Goal: Transaction & Acquisition: Download file/media

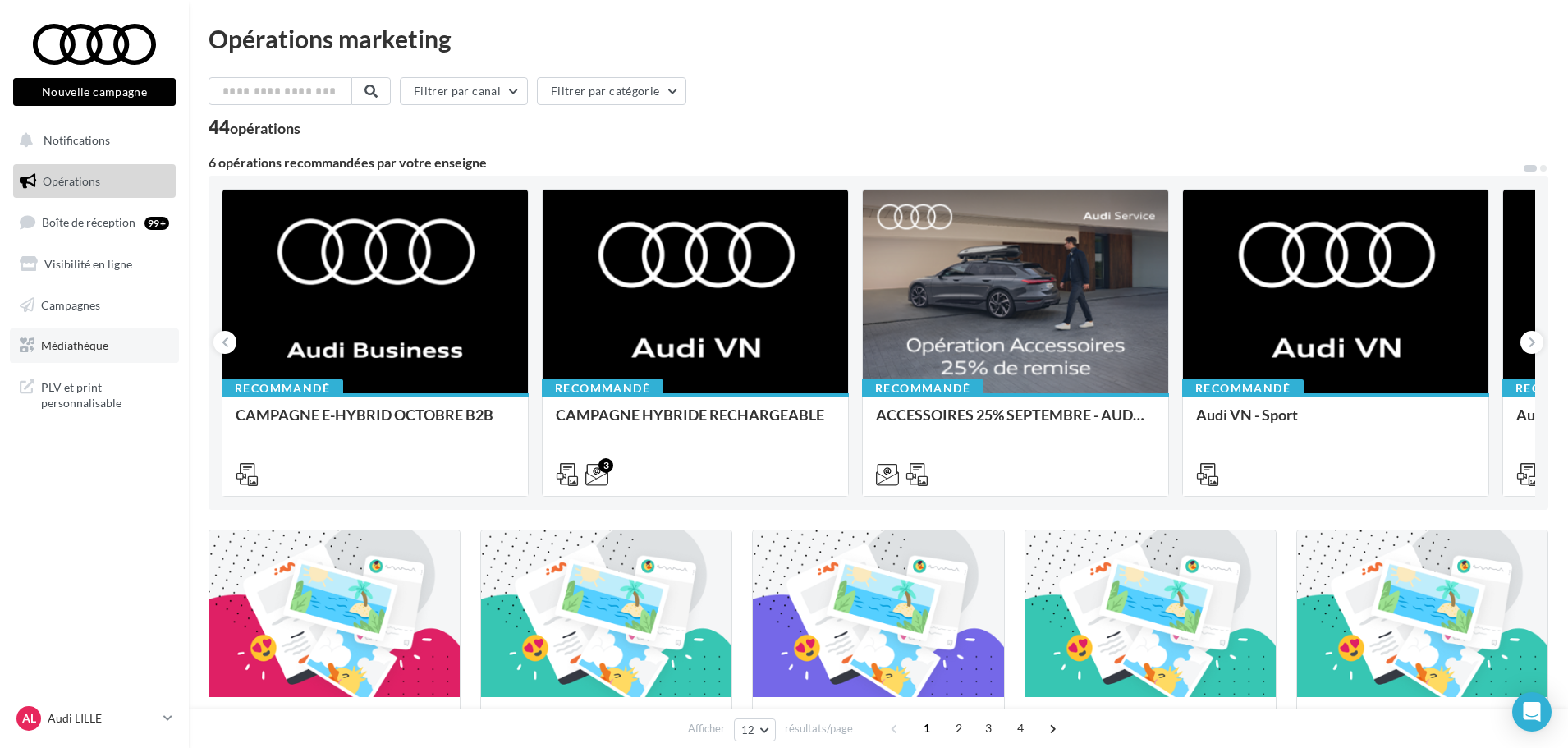
click at [115, 342] on link "Médiathèque" at bounding box center [94, 346] width 169 height 34
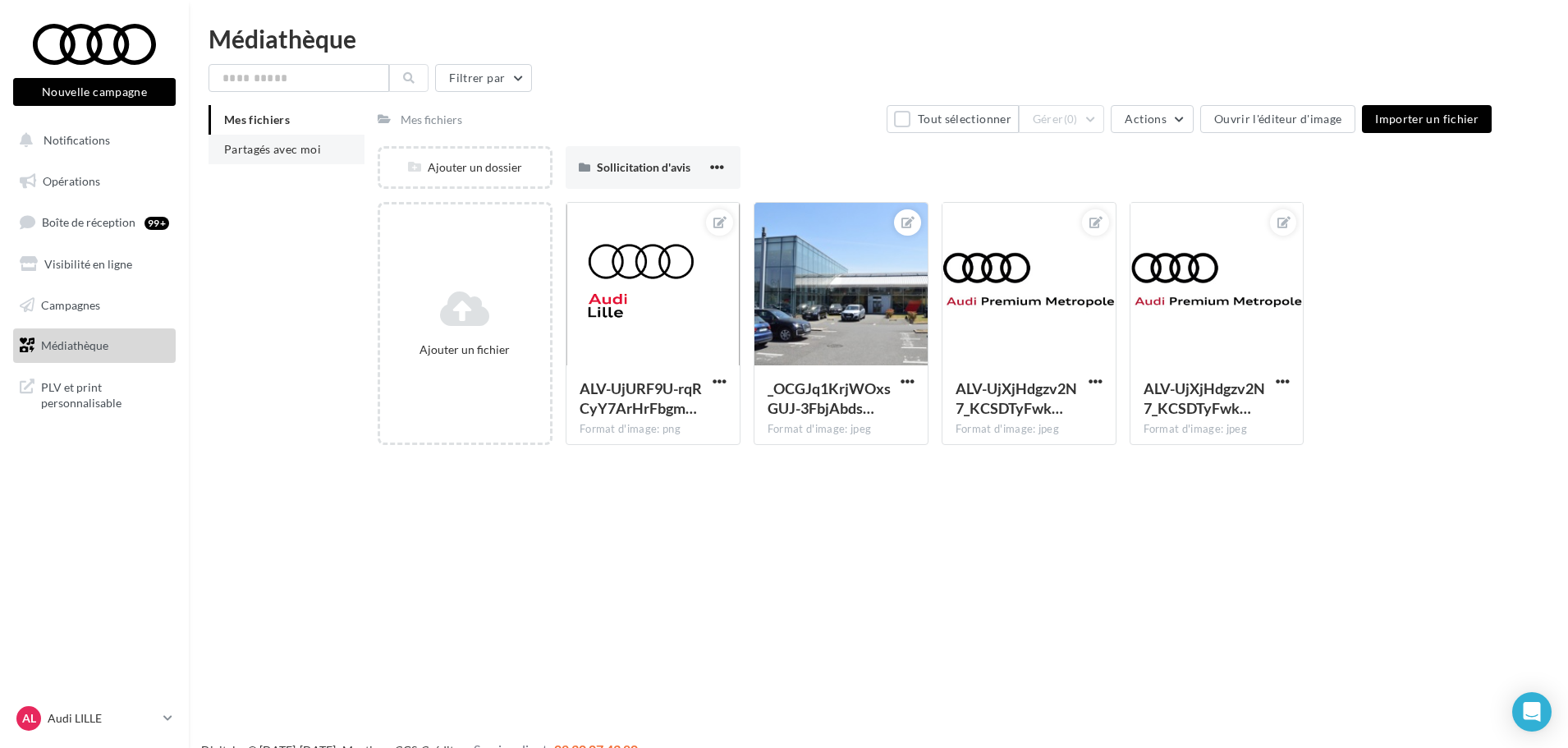
click at [270, 158] on li "Partagés avec moi" at bounding box center [286, 149] width 156 height 29
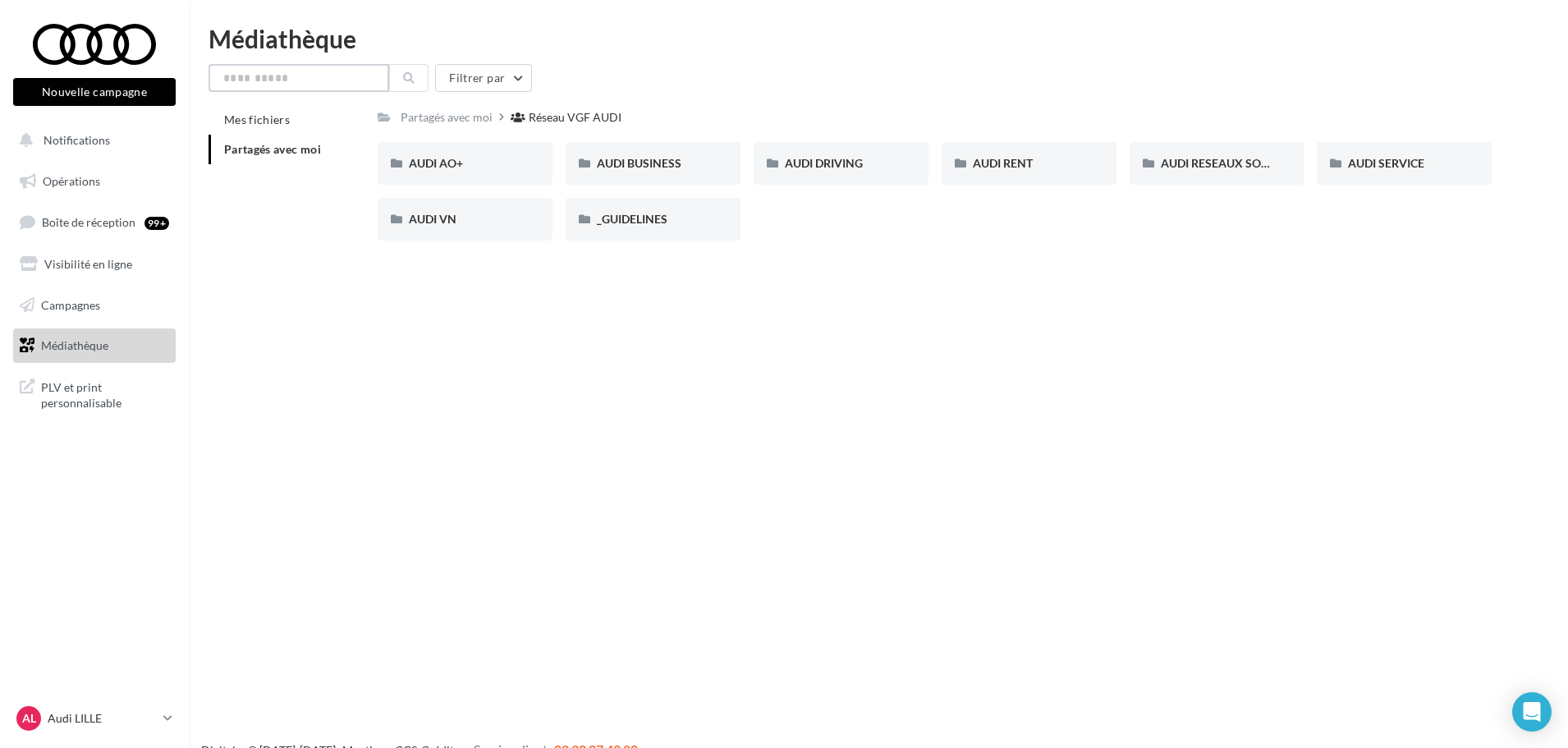
click at [268, 76] on input "text" at bounding box center [298, 78] width 181 height 27
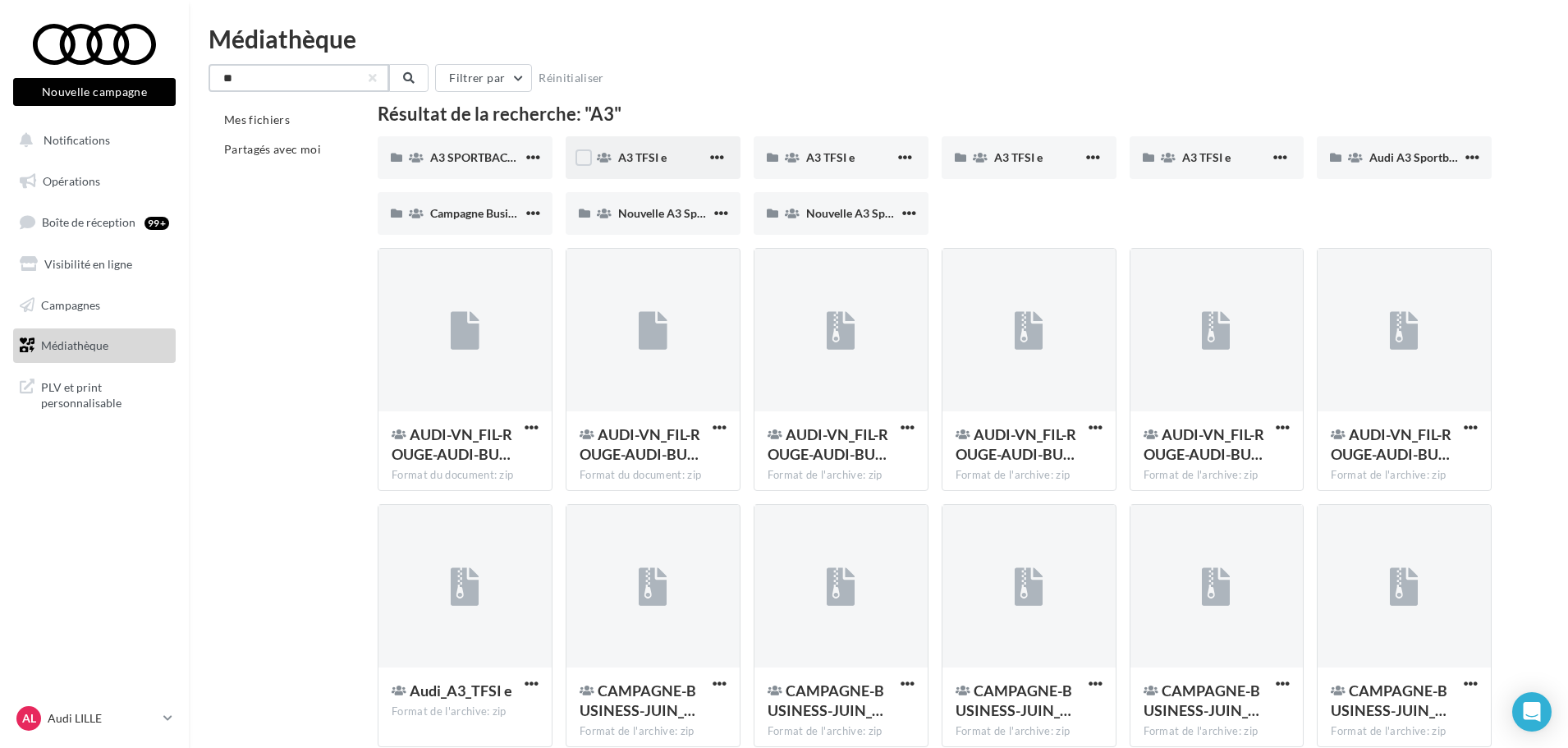
type input "**"
click at [665, 161] on span "A3 TFSI e" at bounding box center [642, 157] width 48 height 14
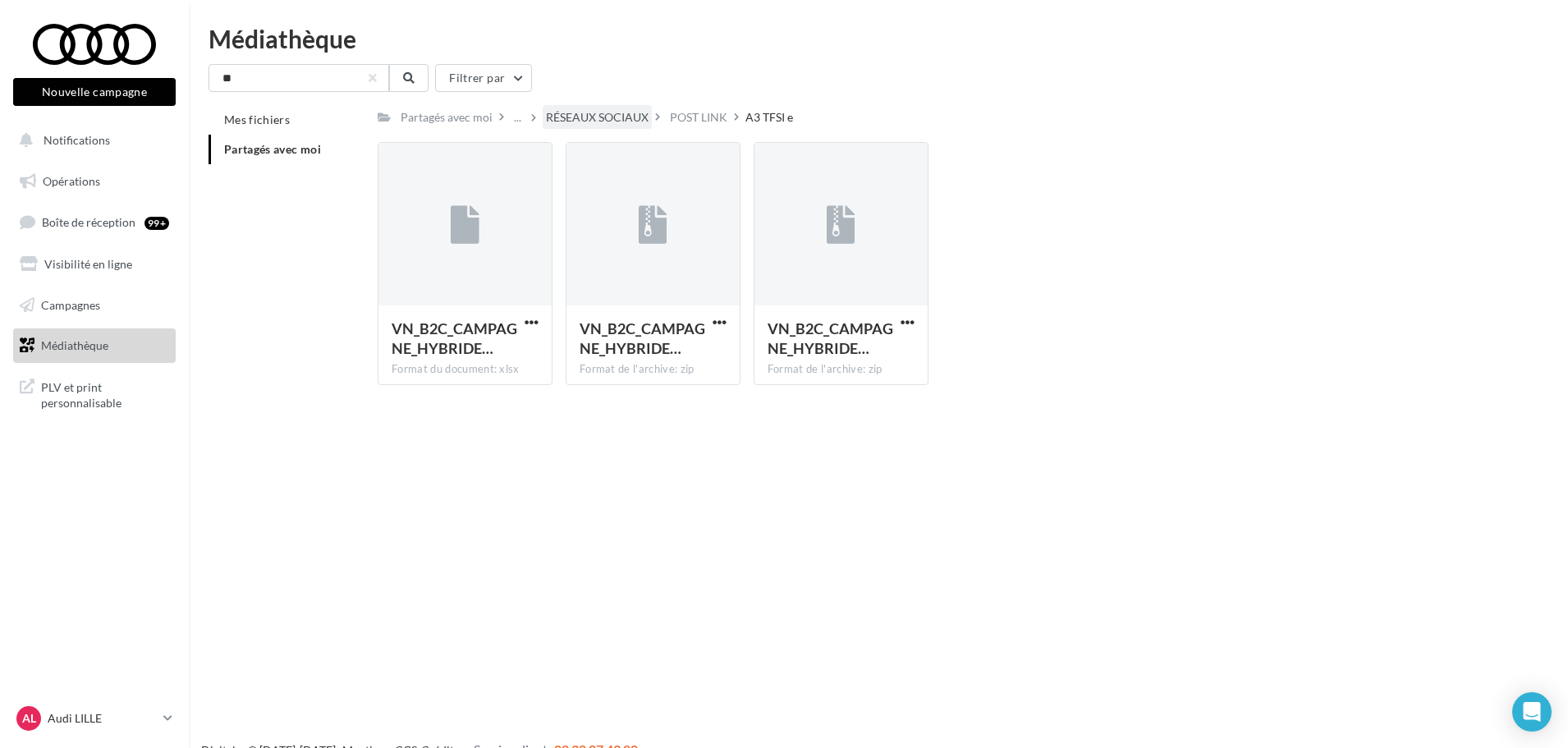
click at [605, 122] on div "RÉSEAUX SOCIAUX" at bounding box center [597, 116] width 102 height 16
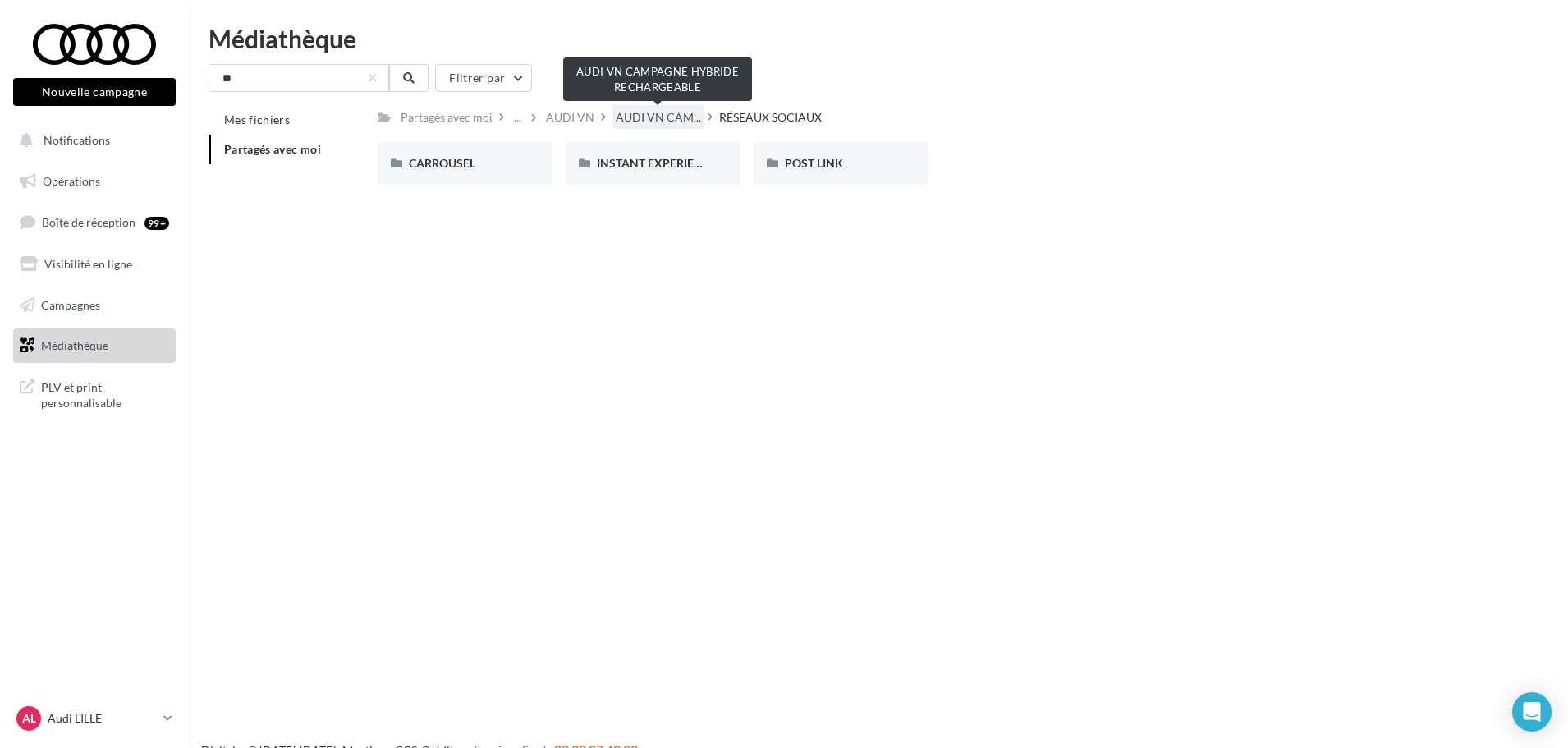
click at [678, 120] on span "AUDI VN CAM..." at bounding box center [659, 116] width 85 height 16
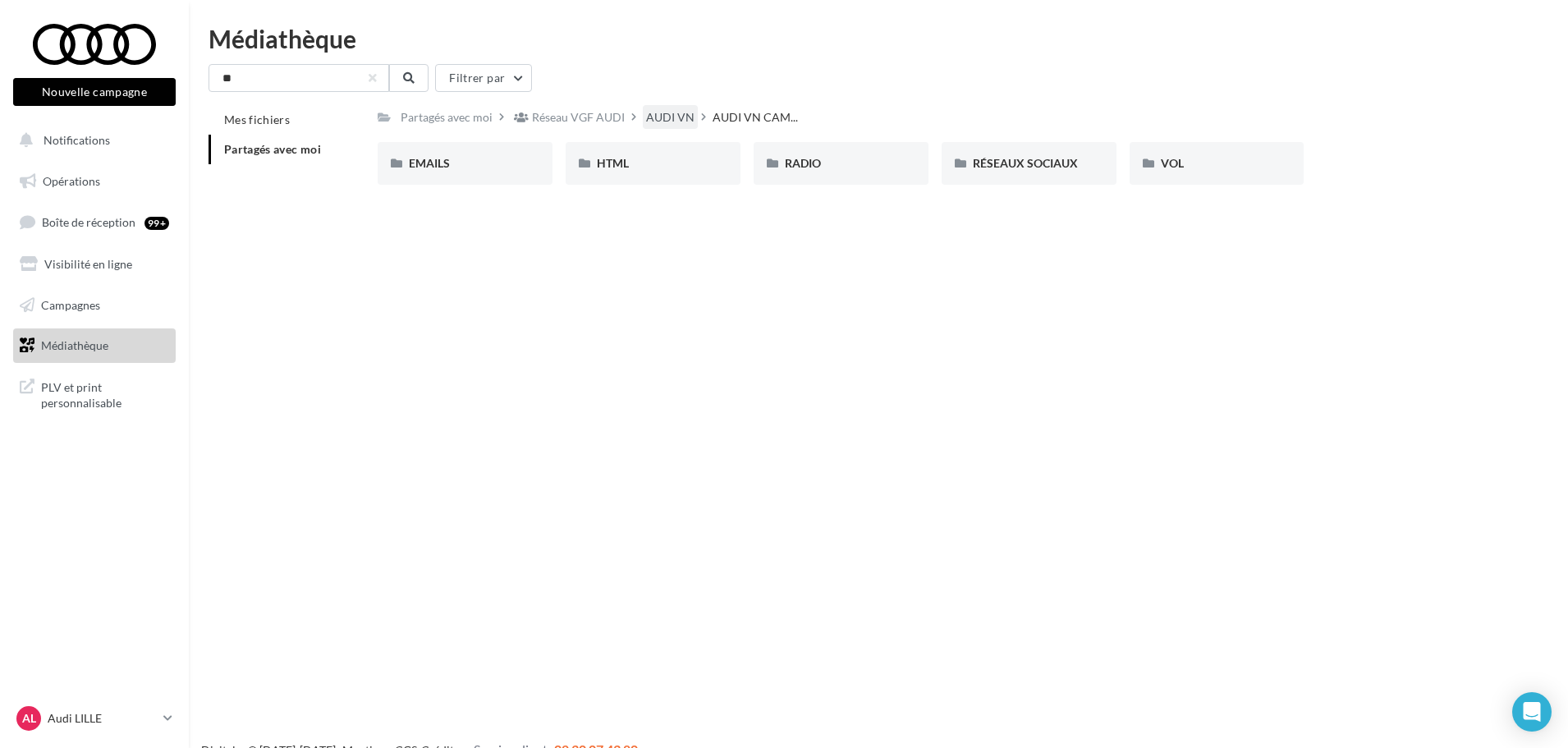
click at [659, 120] on div "AUDI VN" at bounding box center [670, 116] width 48 height 16
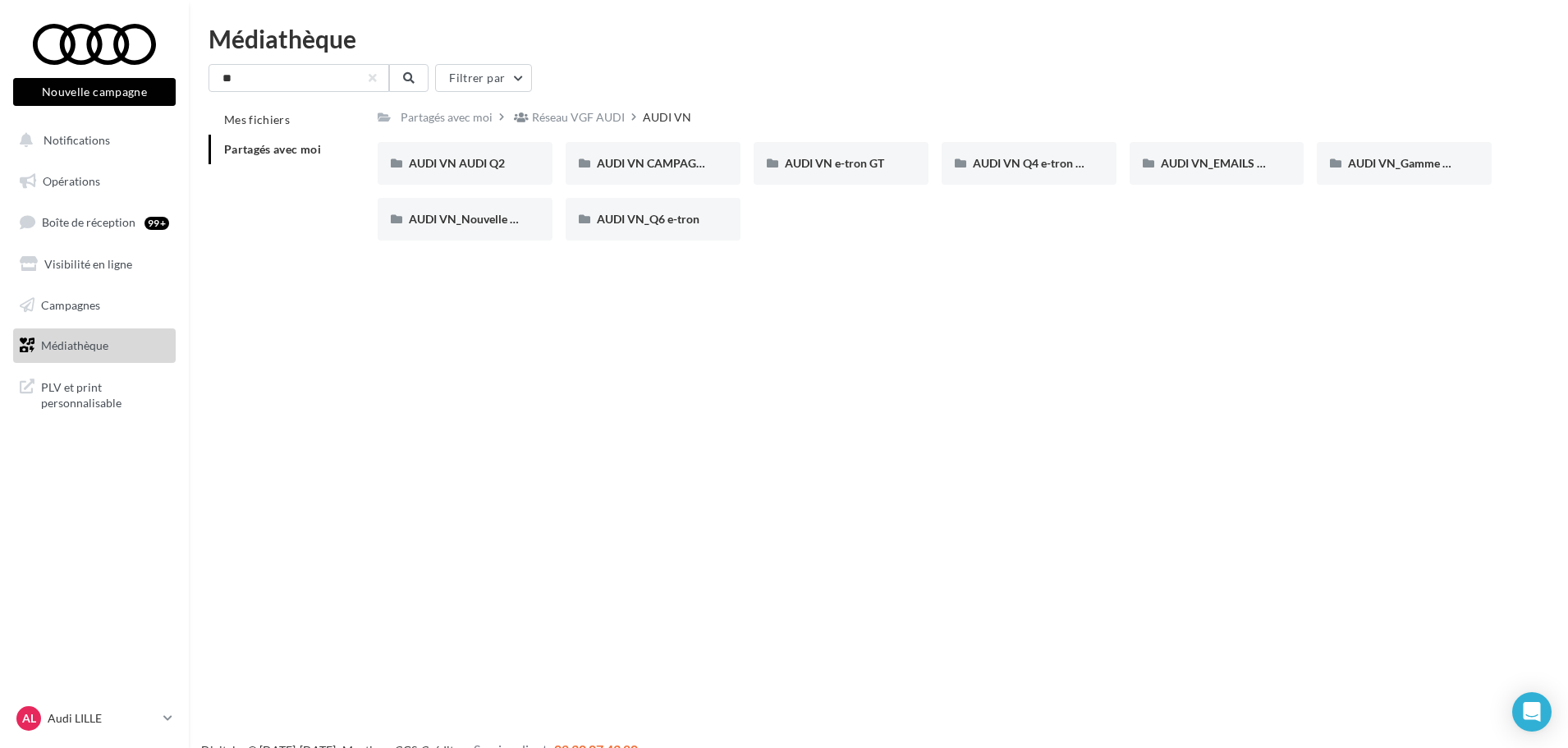
click at [816, 254] on div "AUDI VN AUDI Q2 AUDI VN AUDI Q2 AUDI VN CAMPAGNE HYBRIDE RECHARGEABLE AUDI VN C…" at bounding box center [941, 198] width 1127 height 112
click at [571, 111] on div "Réseau VGF AUDI" at bounding box center [578, 116] width 93 height 16
click at [1230, 155] on div "AUDI RESEAUX SOCIAUX" at bounding box center [1217, 163] width 113 height 16
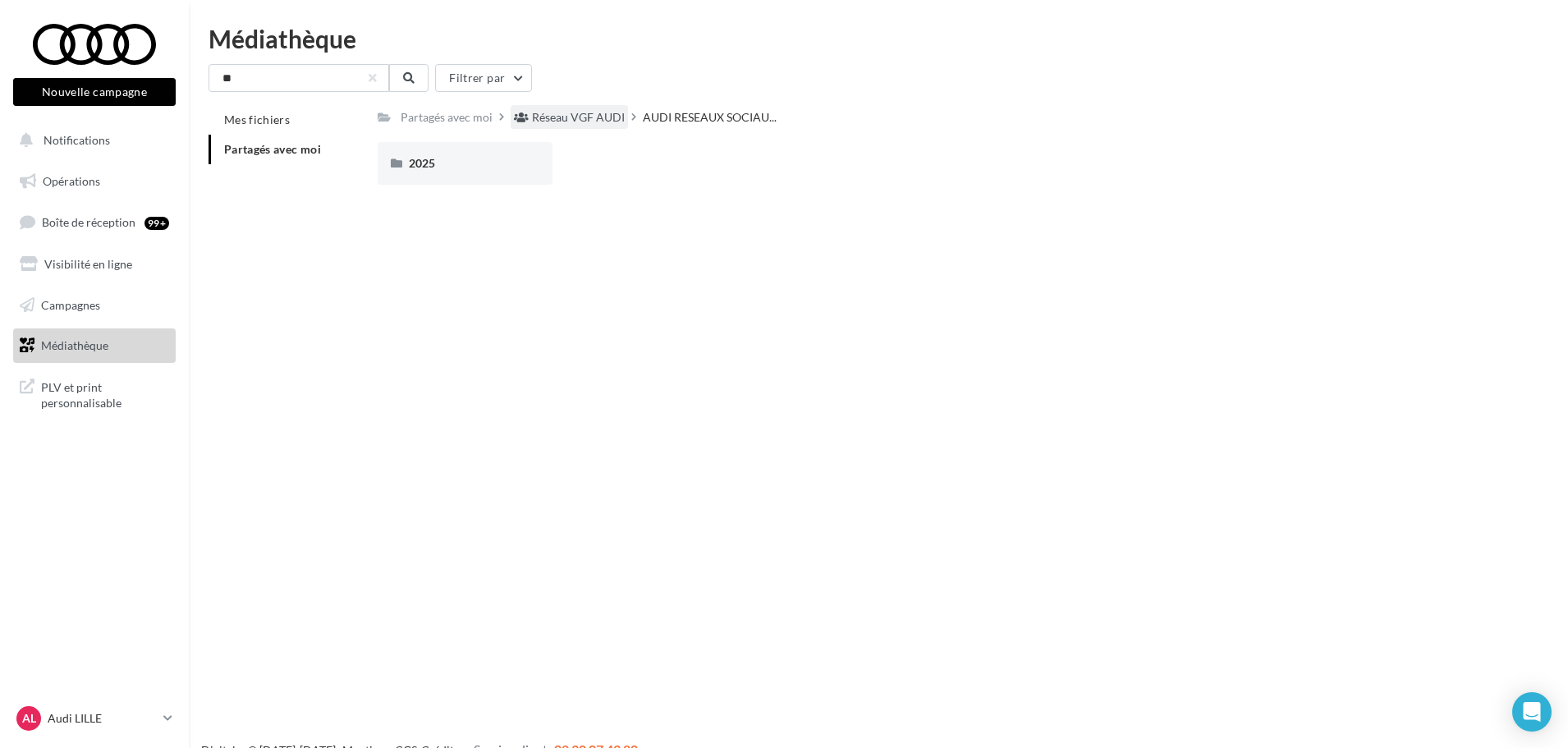
click at [560, 115] on div "Réseau VGF AUDI" at bounding box center [578, 116] width 93 height 16
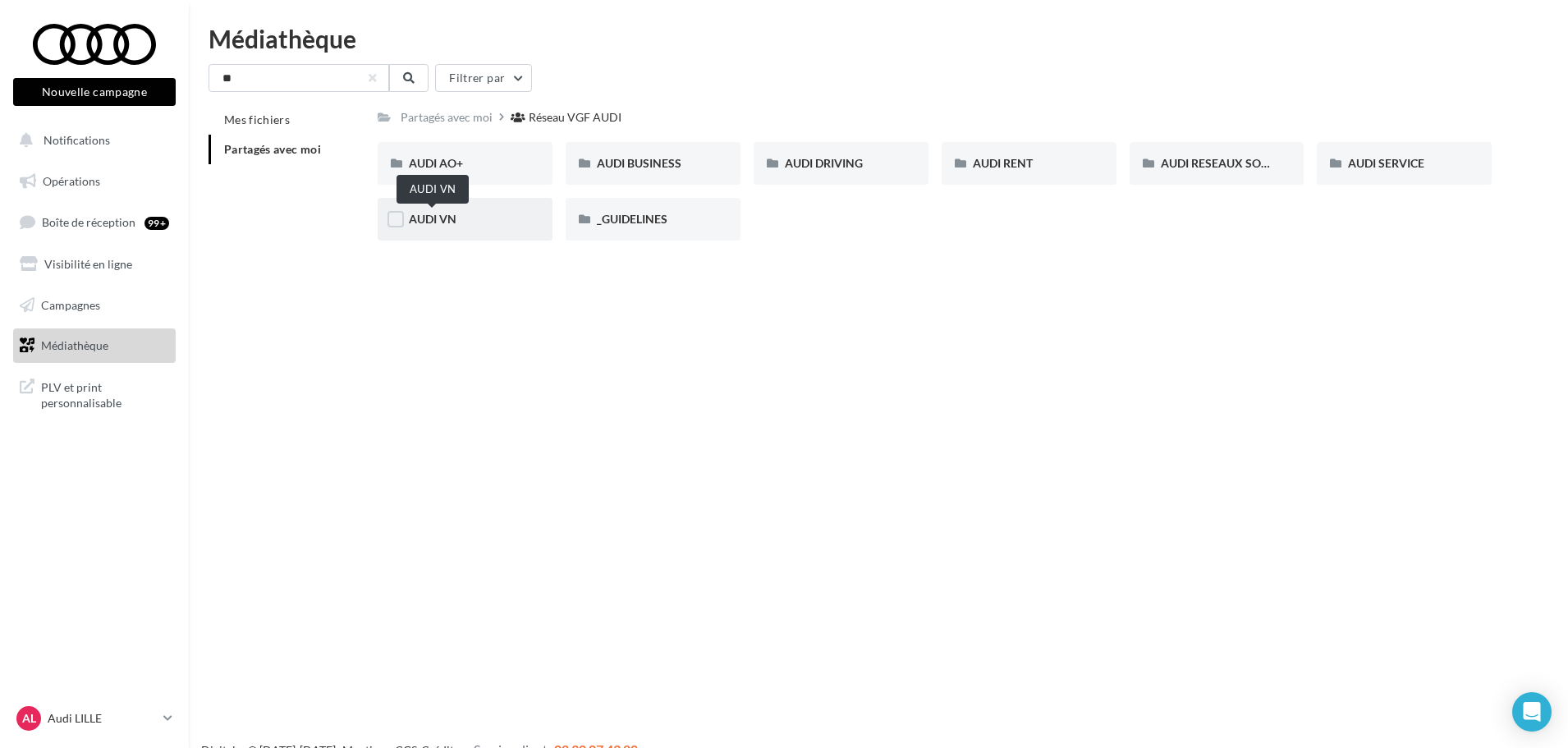
click at [428, 220] on span "AUDI VN" at bounding box center [432, 219] width 47 height 14
click at [567, 115] on div "Réseau VGF AUDI" at bounding box center [578, 116] width 93 height 16
click at [1194, 150] on div "AUDI RESEAUX SOCIAUX" at bounding box center [1217, 163] width 175 height 43
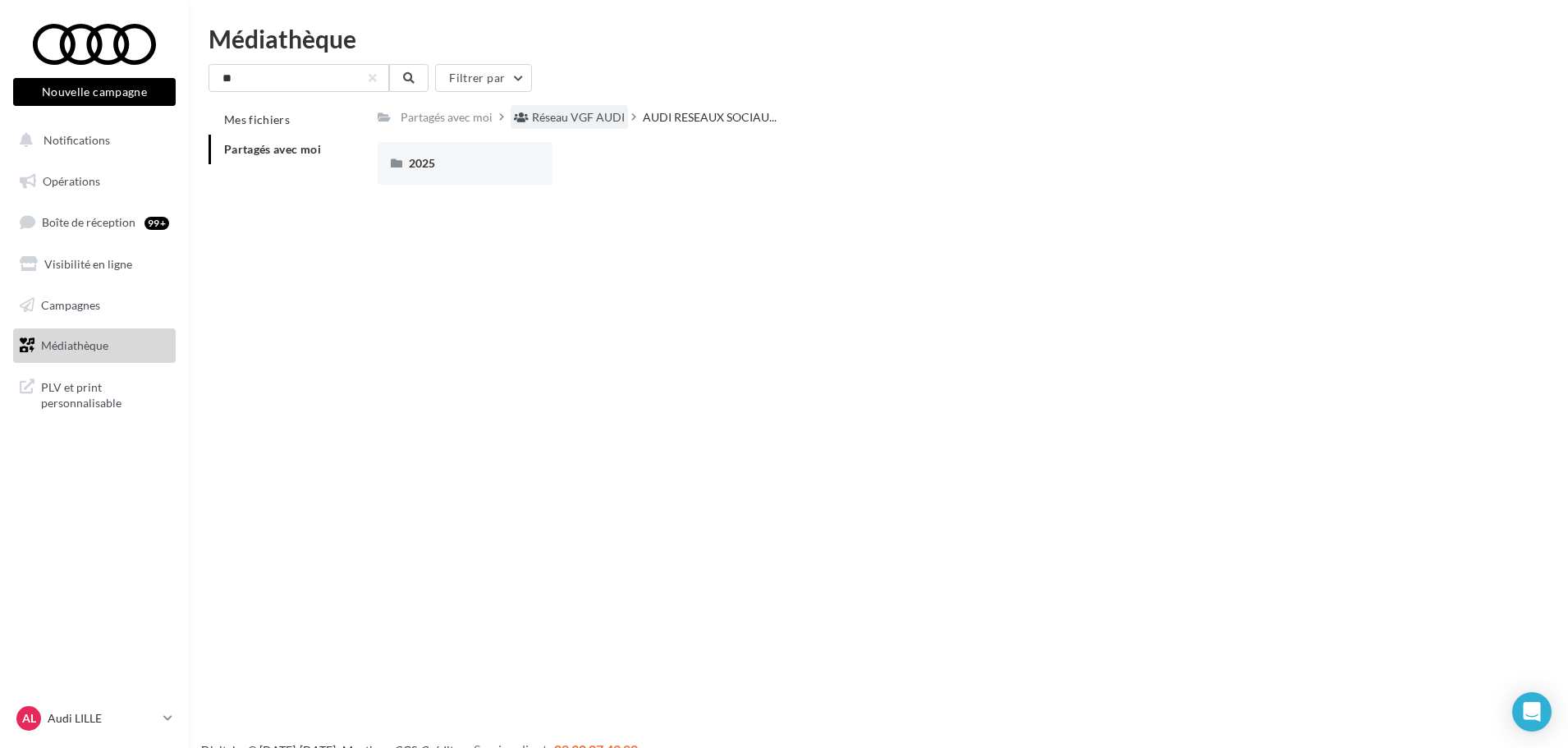
click at [566, 110] on div "Réseau VGF AUDI" at bounding box center [578, 116] width 93 height 16
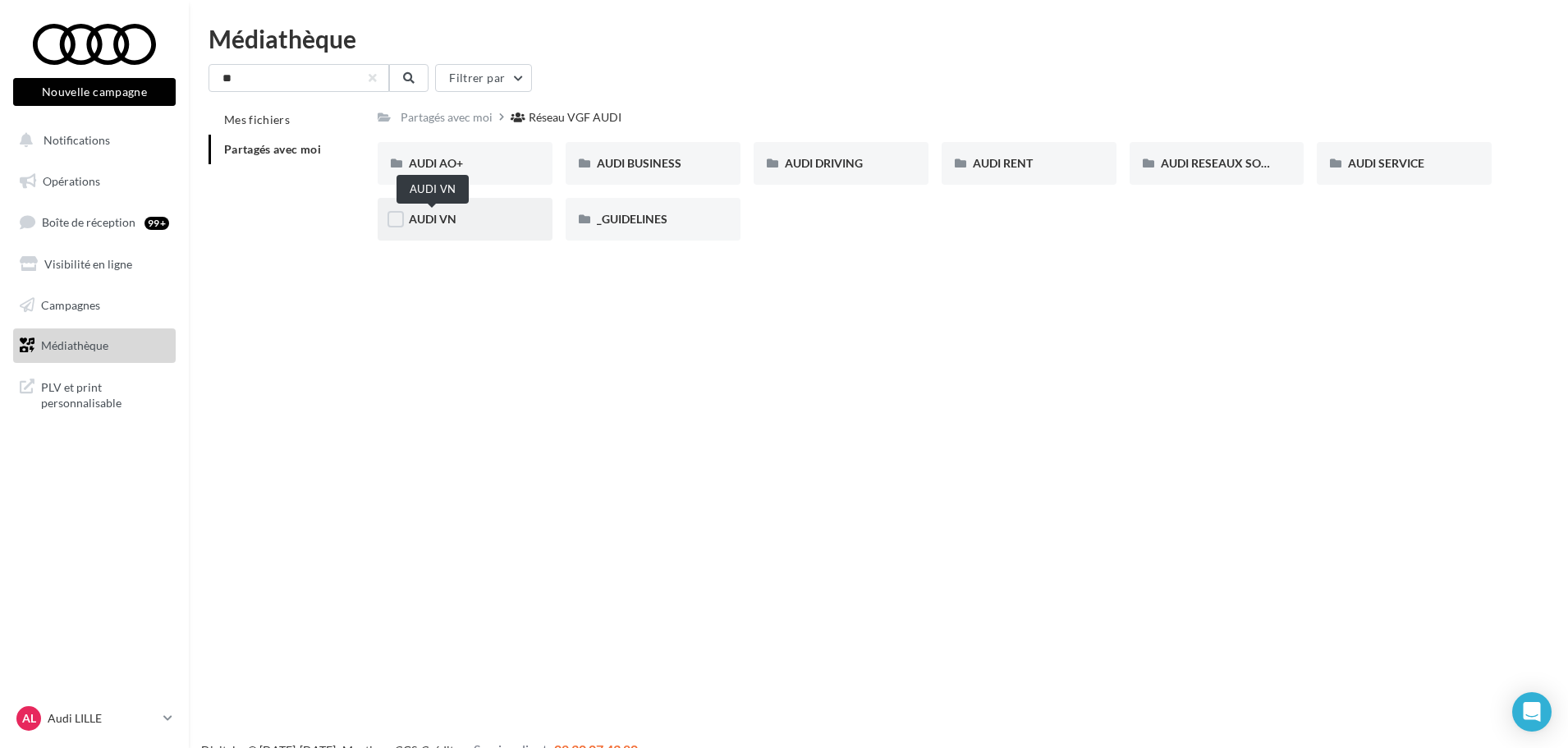
click at [434, 220] on span "AUDI VN" at bounding box center [432, 219] width 47 height 14
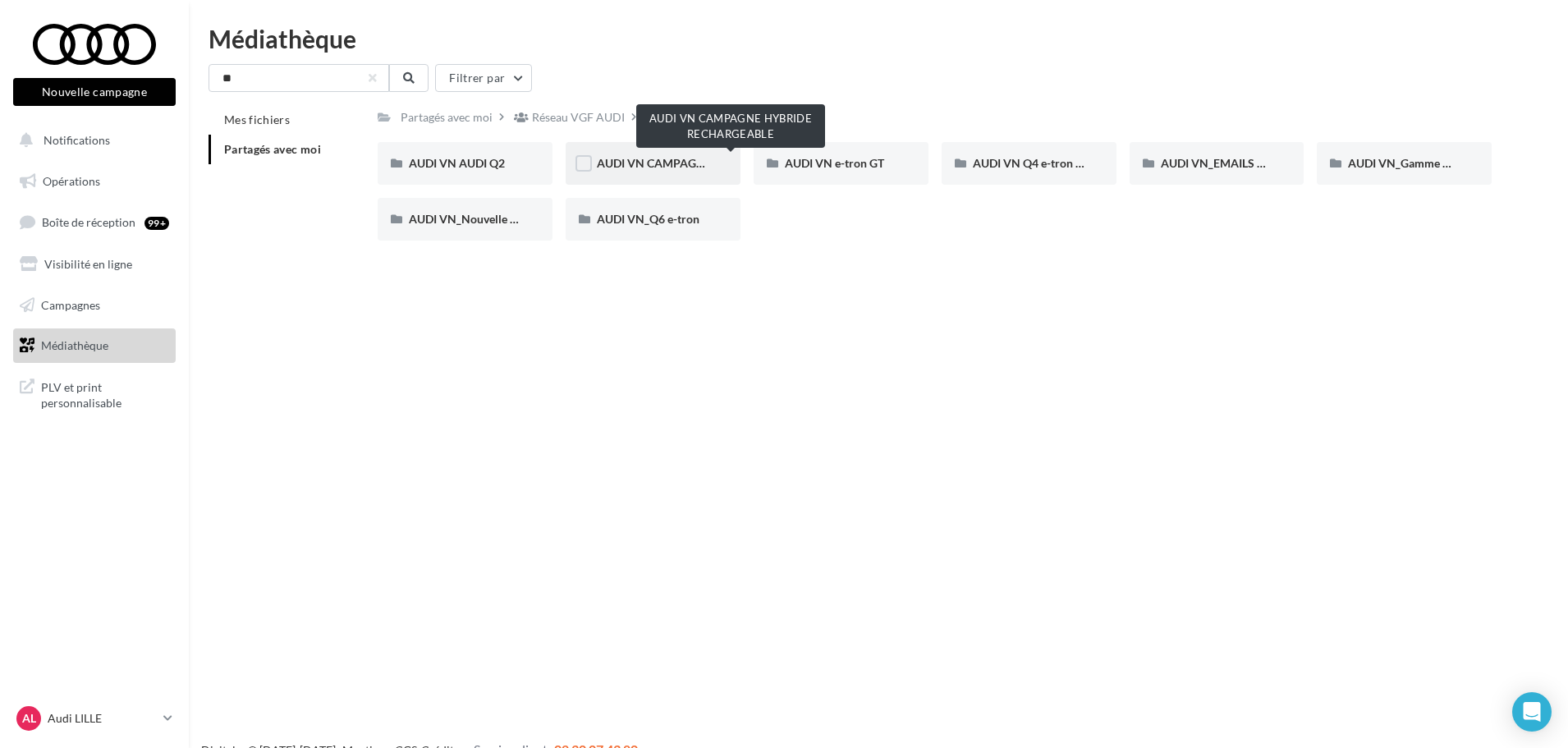
click at [657, 159] on span "AUDI VN CAMPAGNE HYBRIDE RECHARGEABLE" at bounding box center [726, 163] width 257 height 14
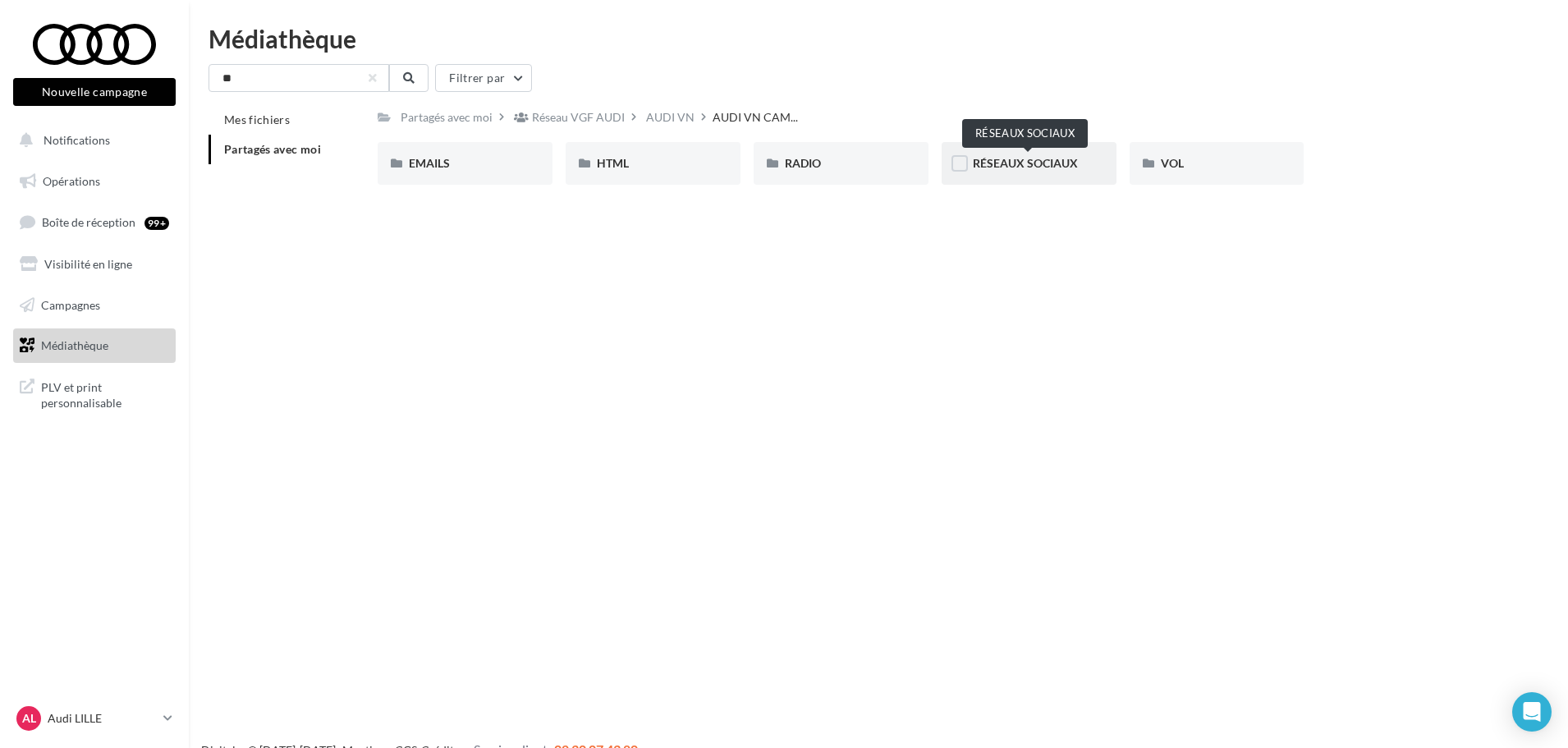
click at [1023, 156] on span "RÉSEAUX SOCIAUX" at bounding box center [1025, 163] width 105 height 14
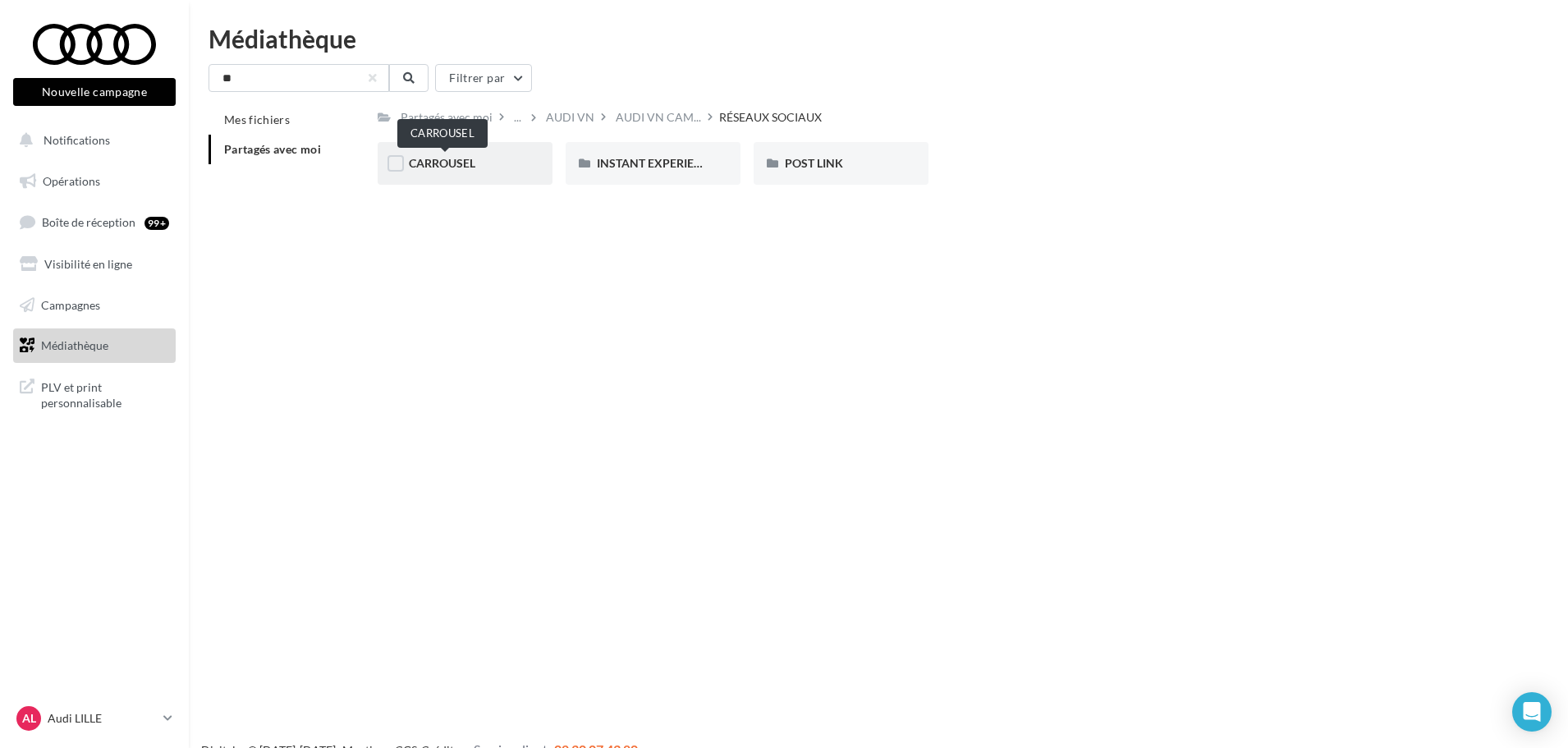
click at [435, 169] on span "CARROUSEL" at bounding box center [442, 163] width 66 height 14
click at [502, 223] on div "Nouvelle campagne Nouvelle campagne Notifications Opérations Boîte de réception…" at bounding box center [784, 401] width 1568 height 748
click at [432, 159] on span "A3 TFSI e" at bounding box center [432, 163] width 48 height 14
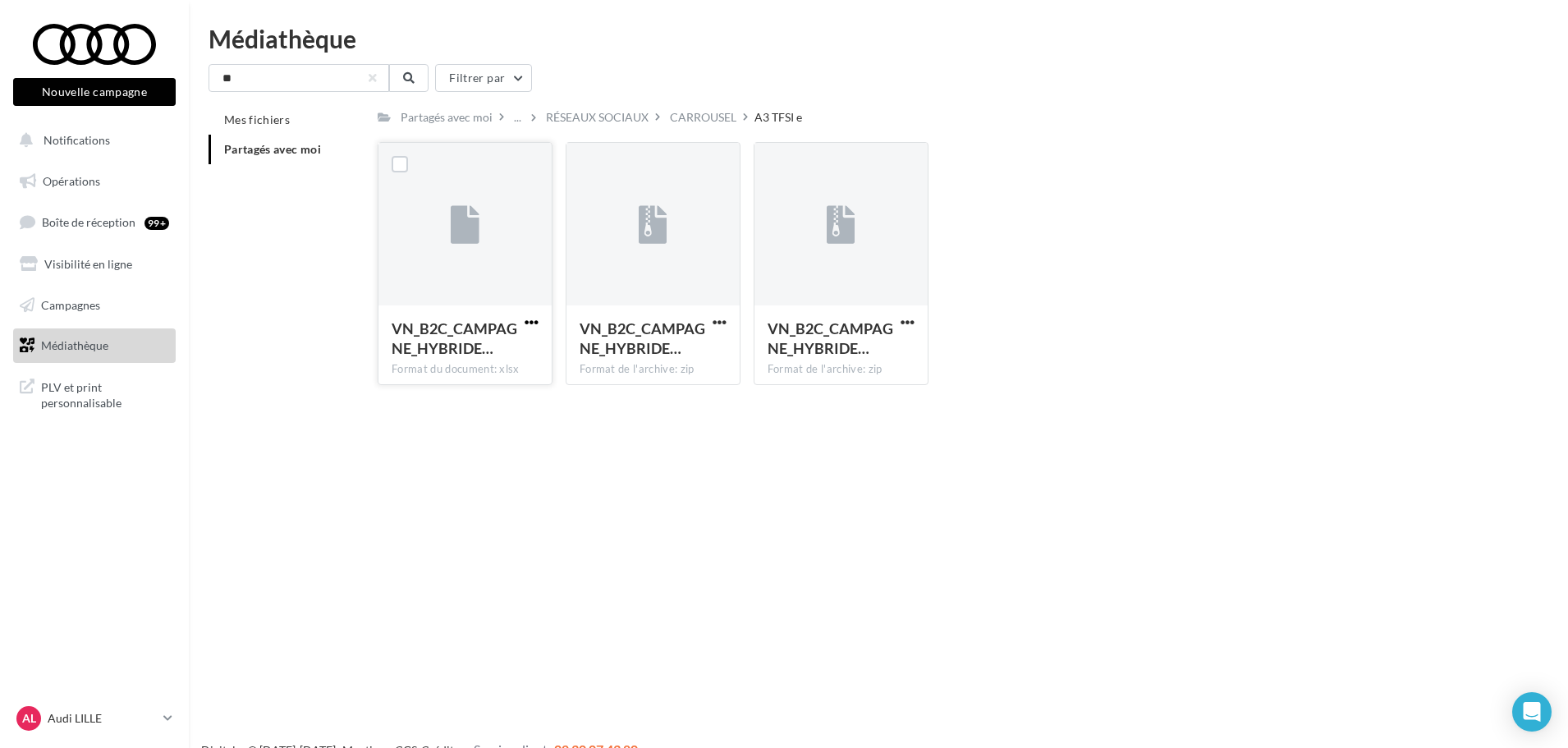
click at [524, 323] on span "button" at bounding box center [531, 322] width 14 height 14
click at [441, 355] on button "Télécharger" at bounding box center [459, 354] width 164 height 43
click at [719, 315] on span "button" at bounding box center [719, 322] width 14 height 14
click at [662, 359] on button "Télécharger" at bounding box center [647, 354] width 164 height 43
click at [907, 326] on span "button" at bounding box center [907, 322] width 14 height 14
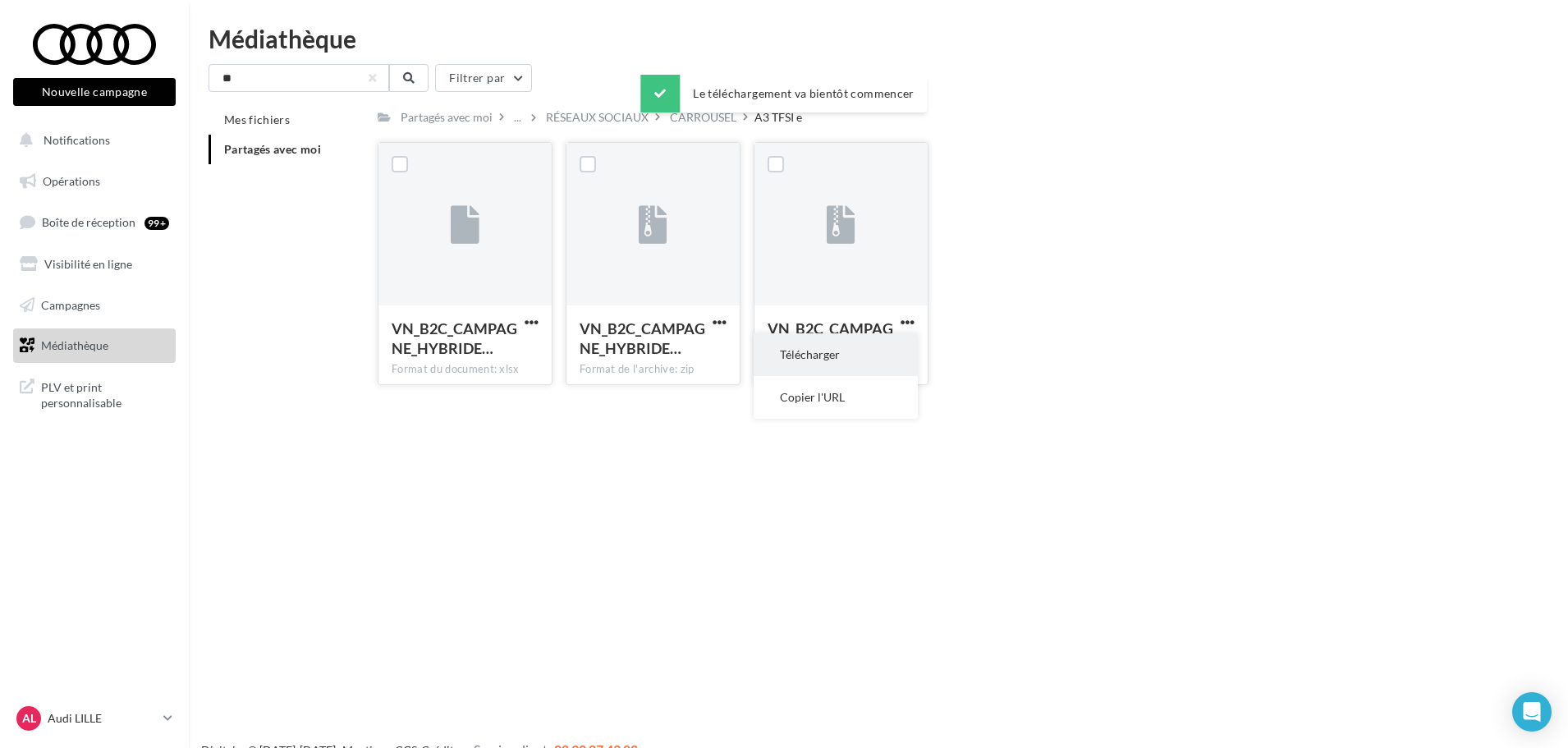
click at [821, 347] on button "Télécharger" at bounding box center [835, 354] width 164 height 43
drag, startPoint x: 783, startPoint y: 546, endPoint x: 782, endPoint y: 652, distance: 106.0
click at [783, 546] on div "Nouvelle campagne Nouvelle campagne Notifications Opérations Boîte de réception…" at bounding box center [784, 401] width 1568 height 748
